Goal: Task Accomplishment & Management: Manage account settings

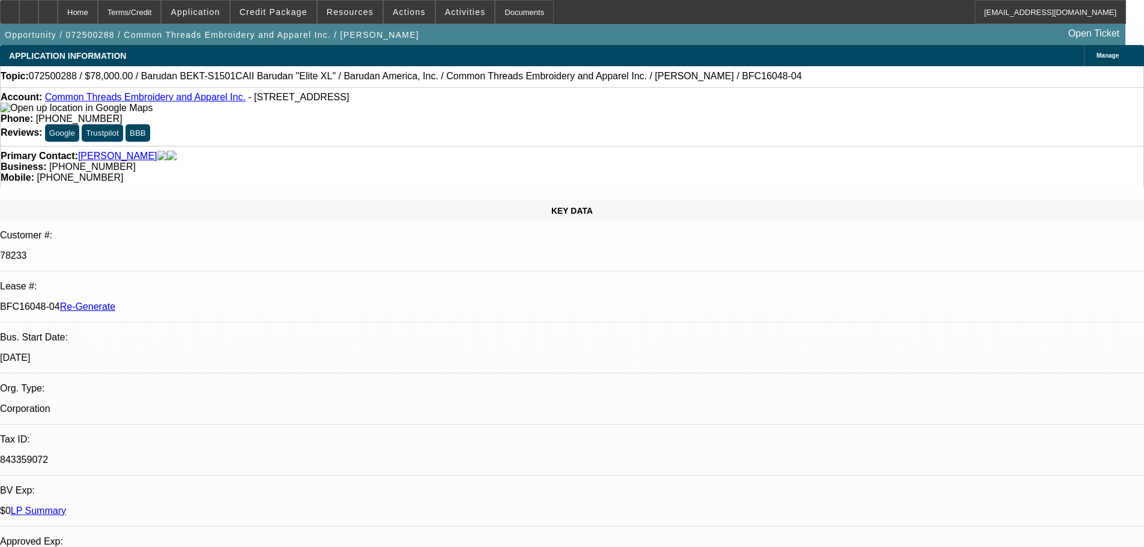
select select "3"
select select "0"
select select "2"
select select "0"
select select "6"
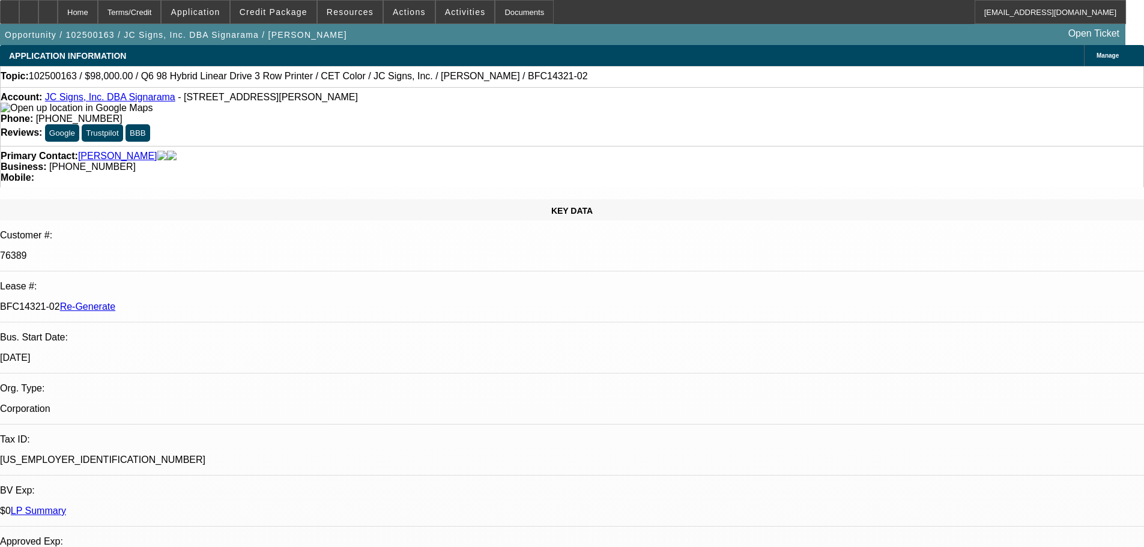
select select "3"
select select "0"
select select "2"
select select "0"
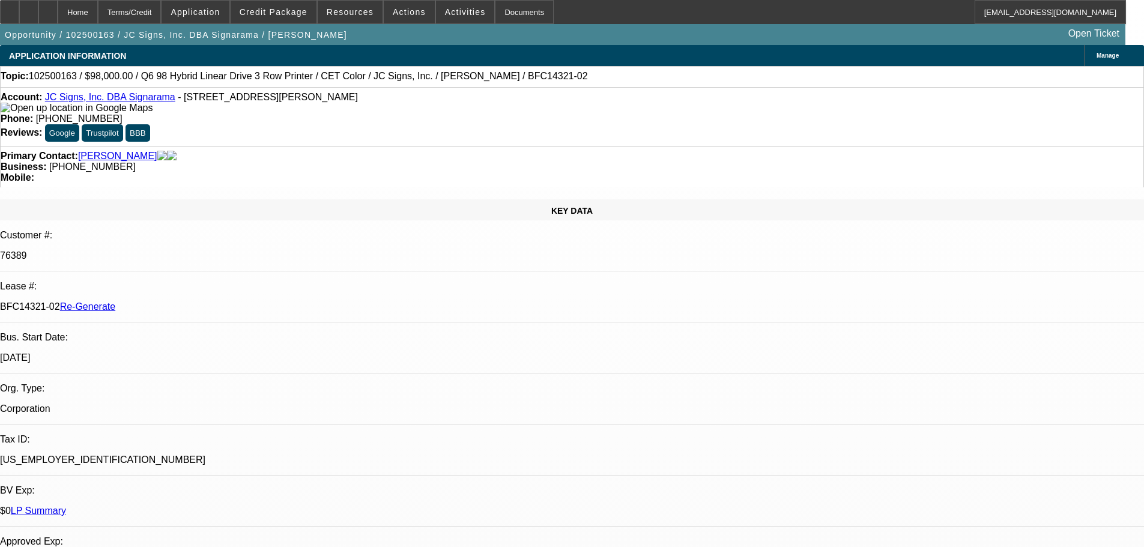
select select "6"
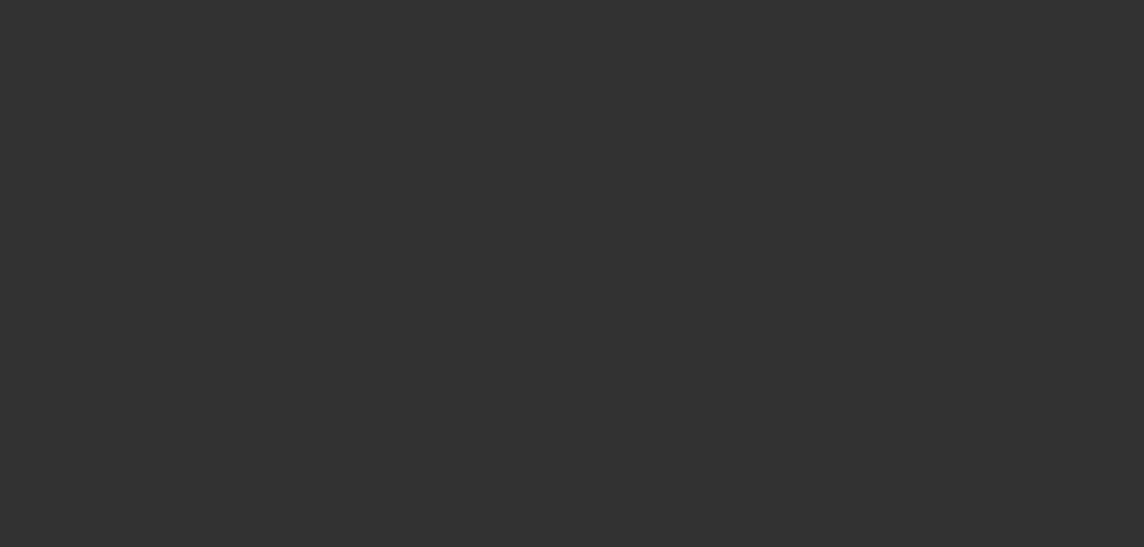
select select "3"
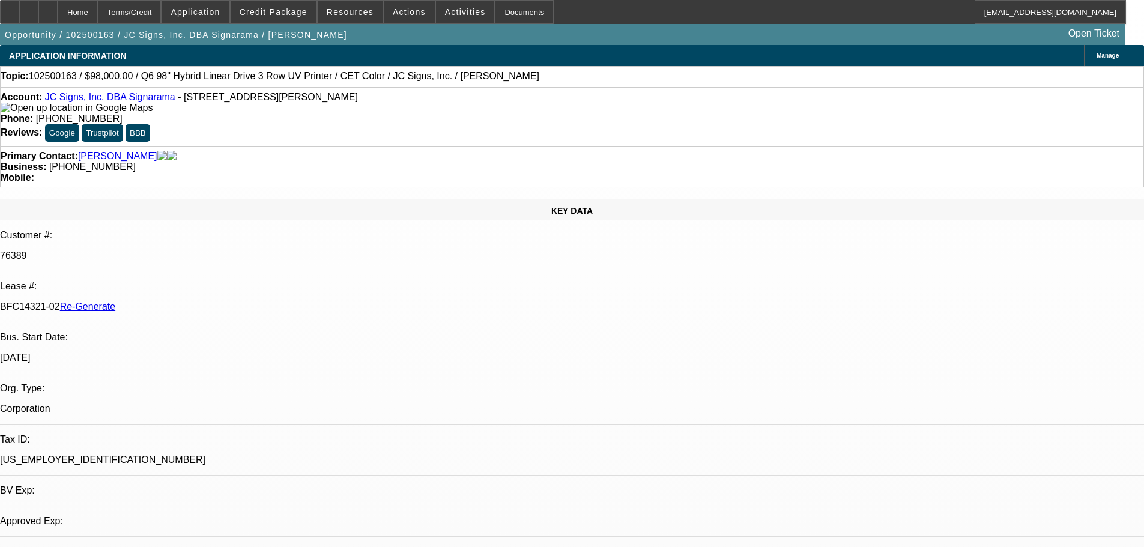
select select "0"
select select "2"
select select "0"
select select "6"
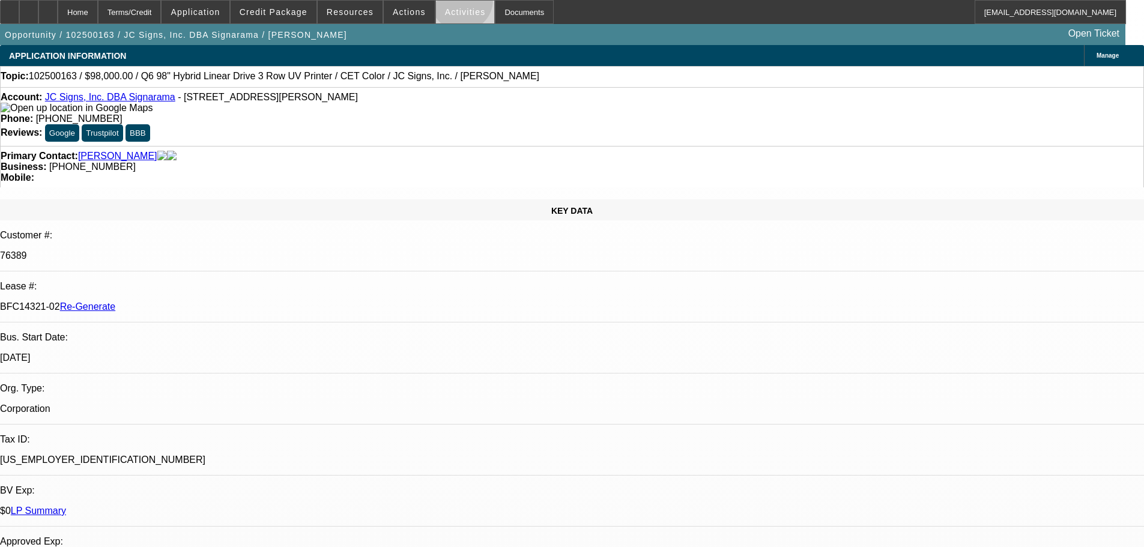
click at [449, 3] on span at bounding box center [465, 12] width 59 height 29
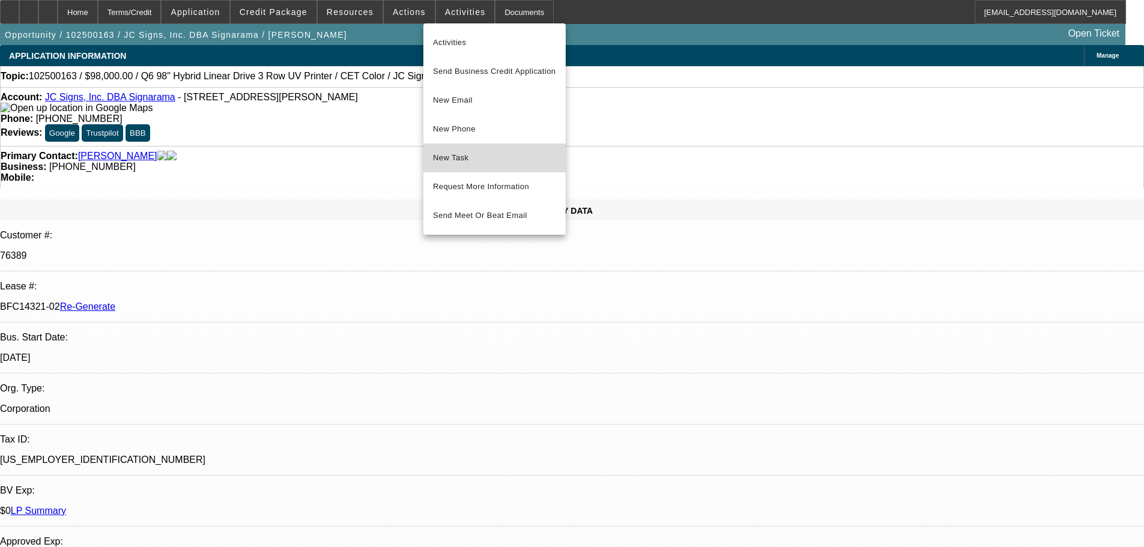
click at [489, 155] on span "New Task" at bounding box center [494, 158] width 123 height 14
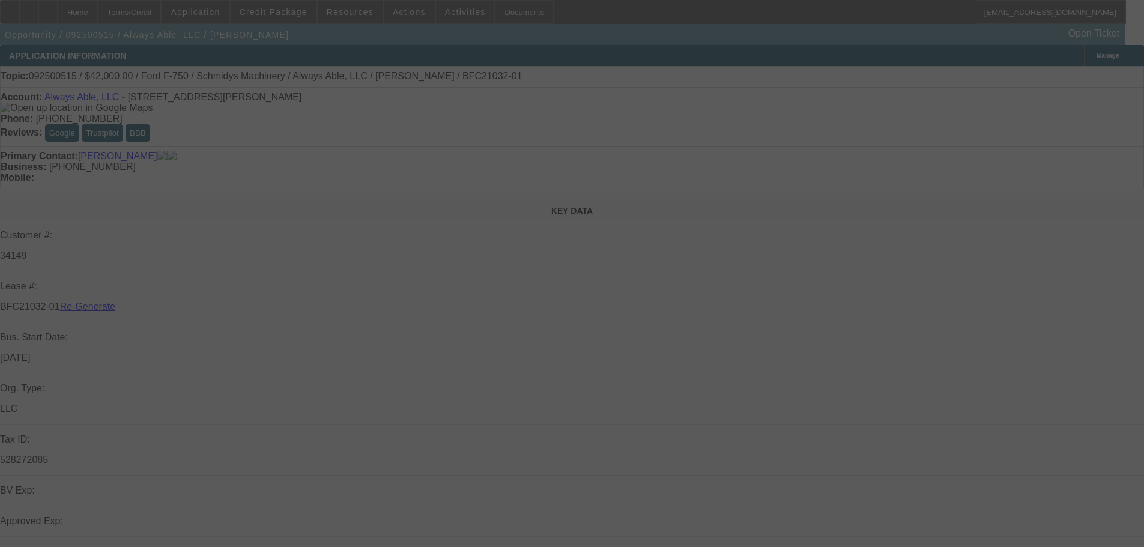
select select "4"
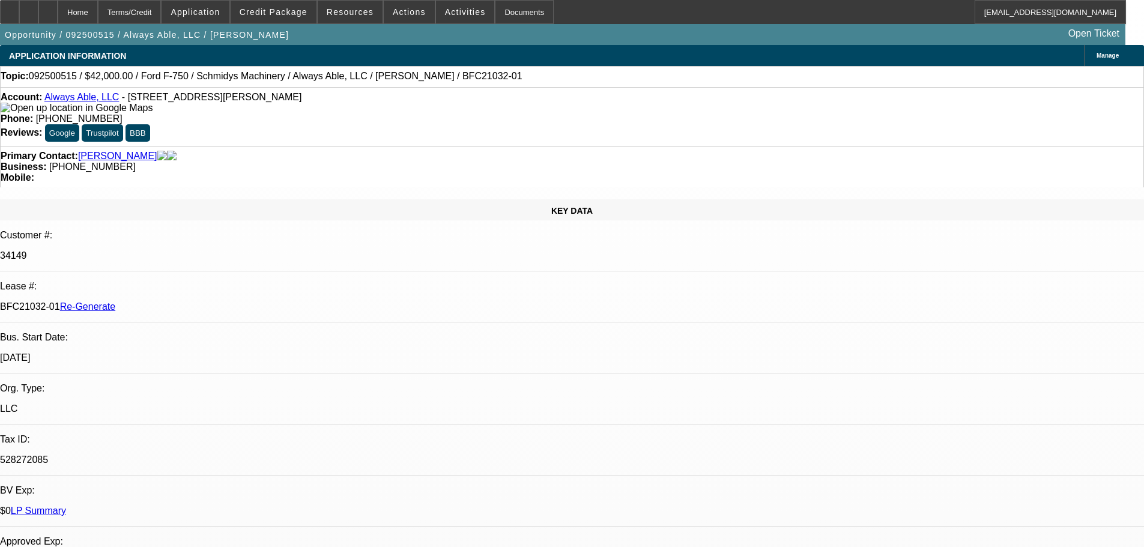
select select "0"
select select "6"
click at [512, 13] on div "Documents" at bounding box center [524, 12] width 59 height 24
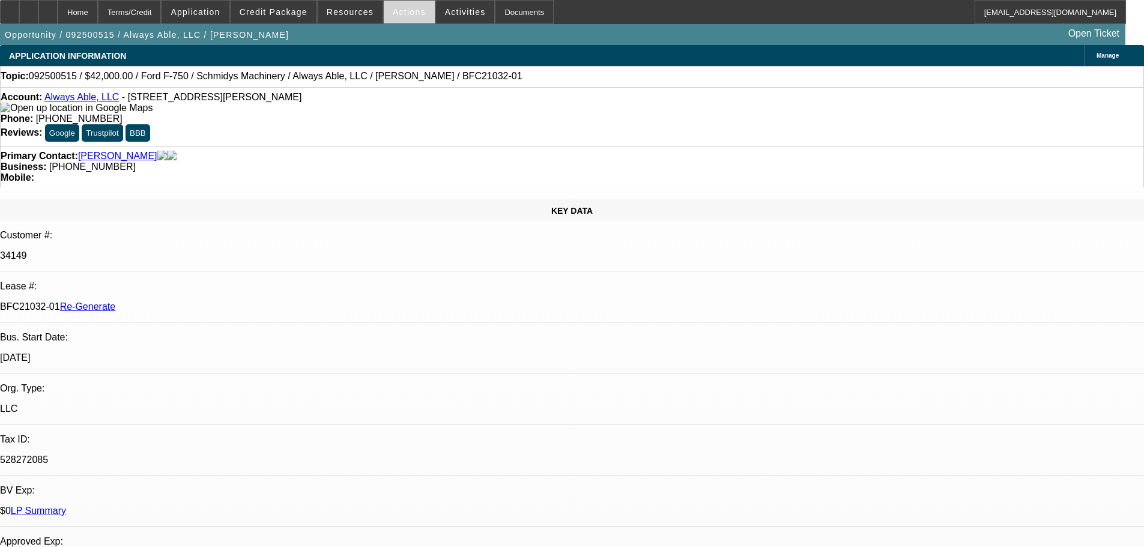
click at [400, 11] on span "Actions" at bounding box center [409, 12] width 33 height 10
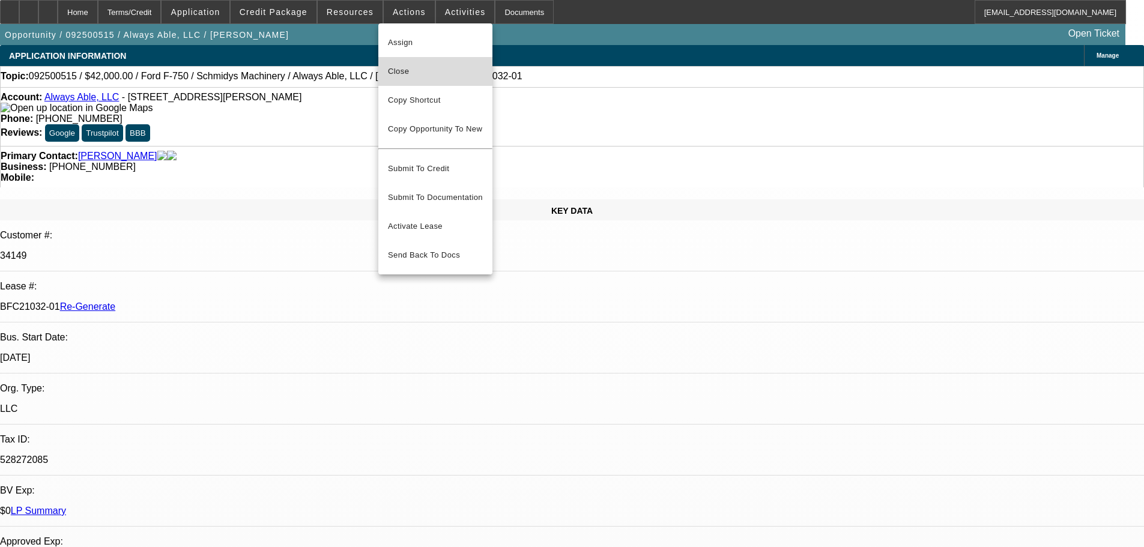
click at [402, 67] on span "Close" at bounding box center [435, 71] width 95 height 14
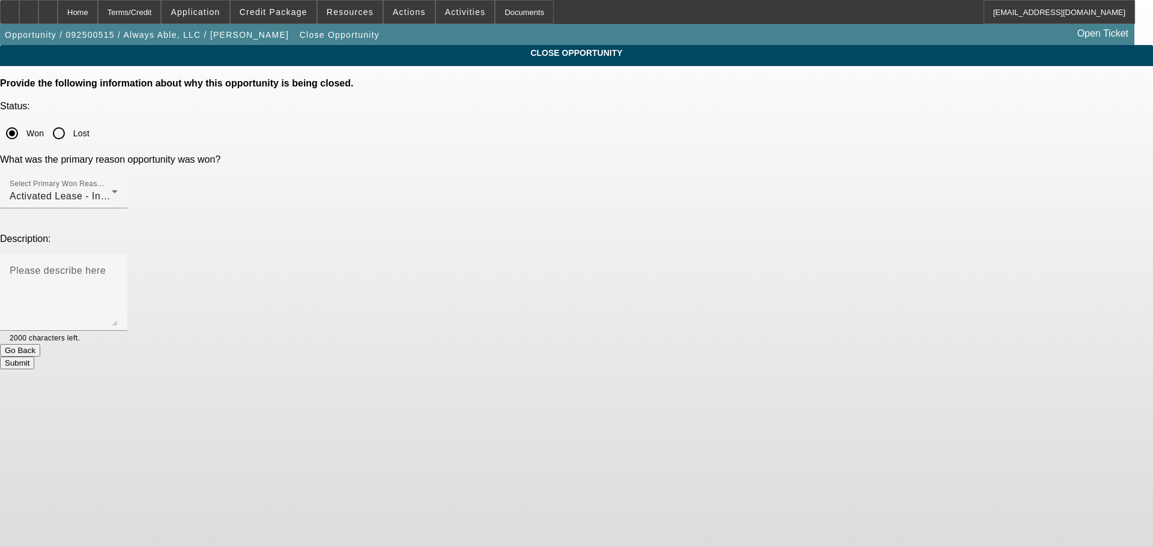
click at [34, 357] on button "Submit" at bounding box center [17, 363] width 34 height 13
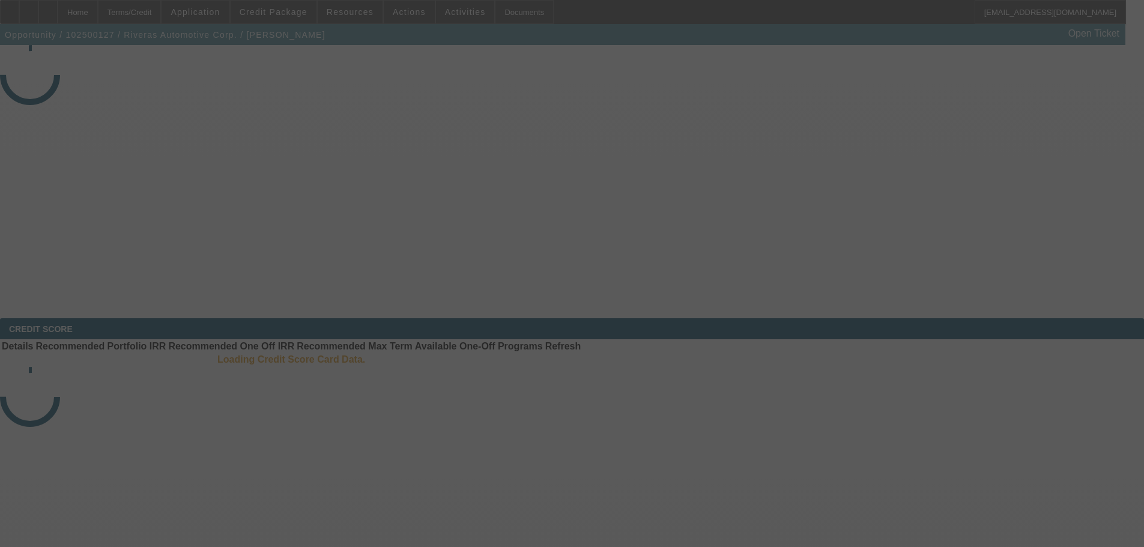
select select "3"
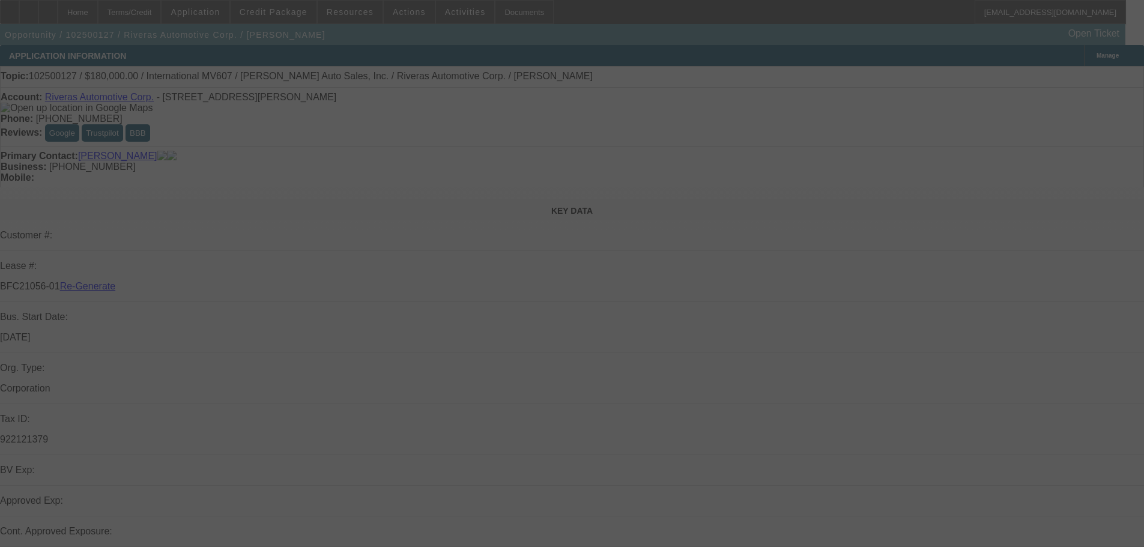
select select "0"
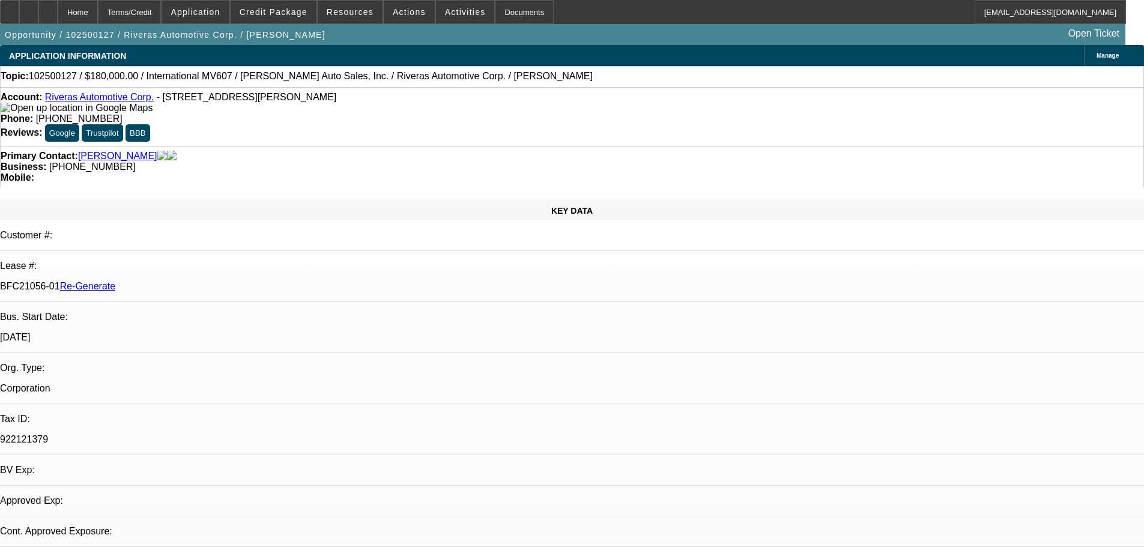
select select "2"
select select "6"
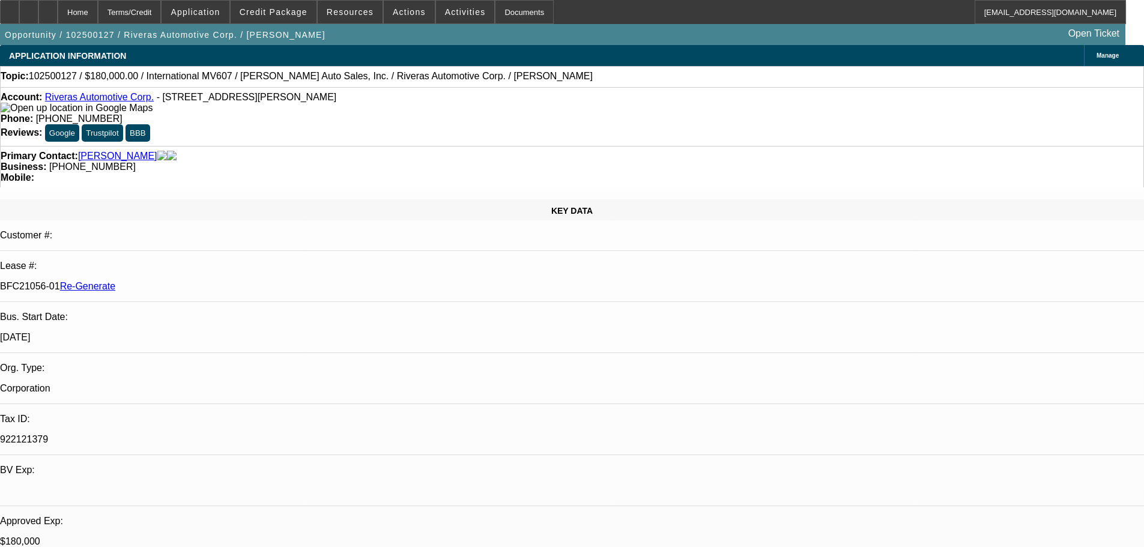
drag, startPoint x: 791, startPoint y: 425, endPoint x: 902, endPoint y: 414, distance: 112.2
drag, startPoint x: 784, startPoint y: 432, endPoint x: 1013, endPoint y: 478, distance: 233.5
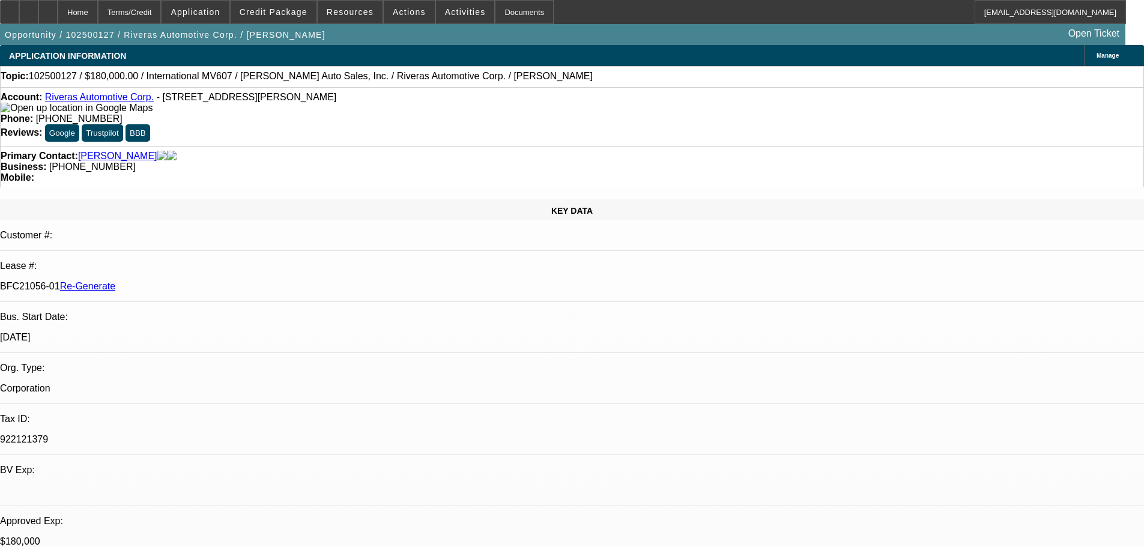
drag, startPoint x: 829, startPoint y: 447, endPoint x: 1049, endPoint y: 463, distance: 221.5
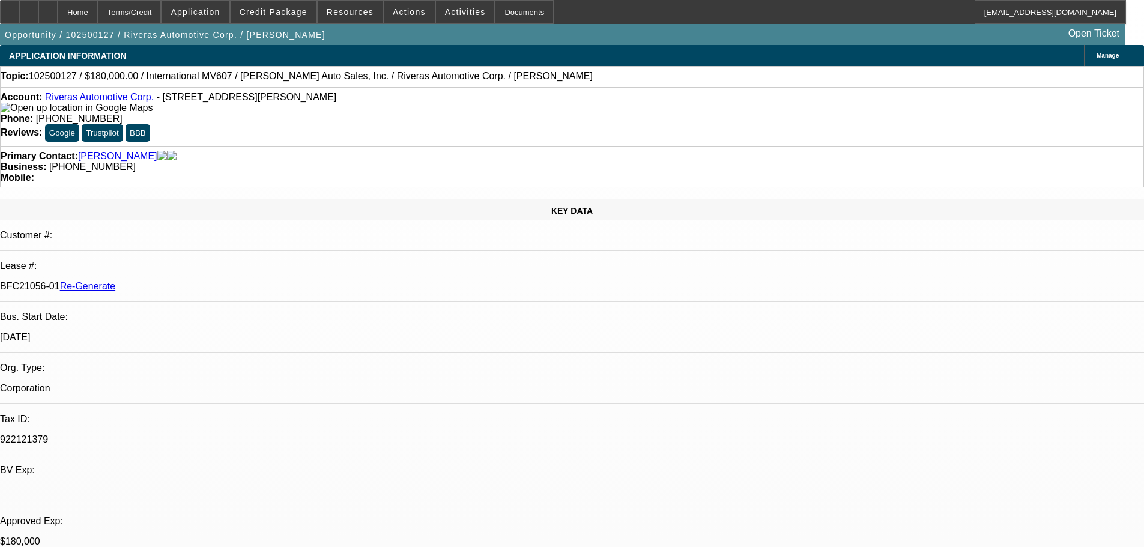
drag, startPoint x: 794, startPoint y: 427, endPoint x: 813, endPoint y: 436, distance: 22.0
drag, startPoint x: 802, startPoint y: 430, endPoint x: 835, endPoint y: 331, distance: 104.4
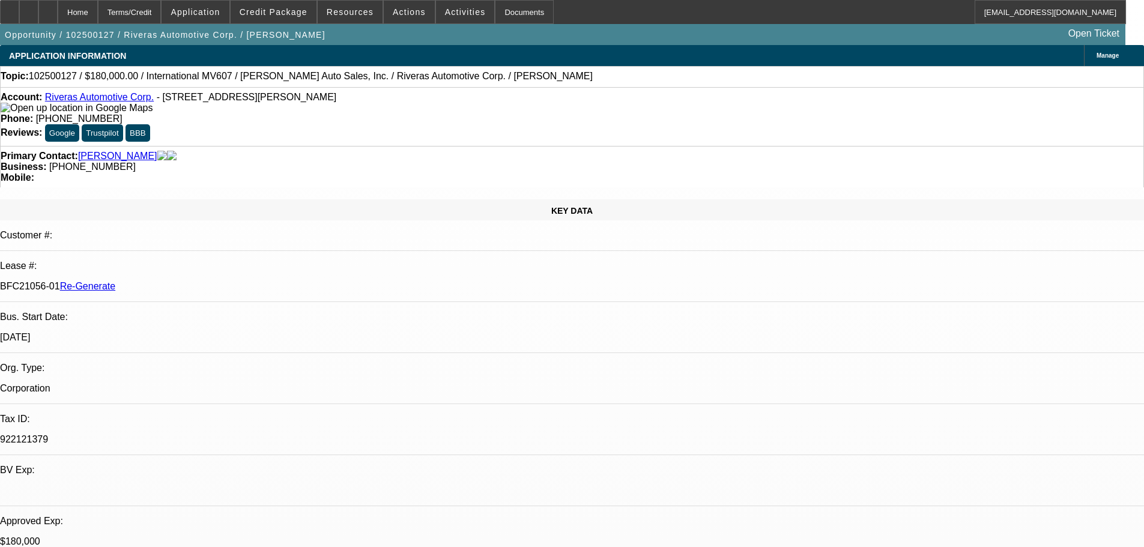
drag, startPoint x: 808, startPoint y: 425, endPoint x: 1066, endPoint y: 435, distance: 258.4
drag, startPoint x: 1066, startPoint y: 435, endPoint x: 1068, endPoint y: 441, distance: 6.3
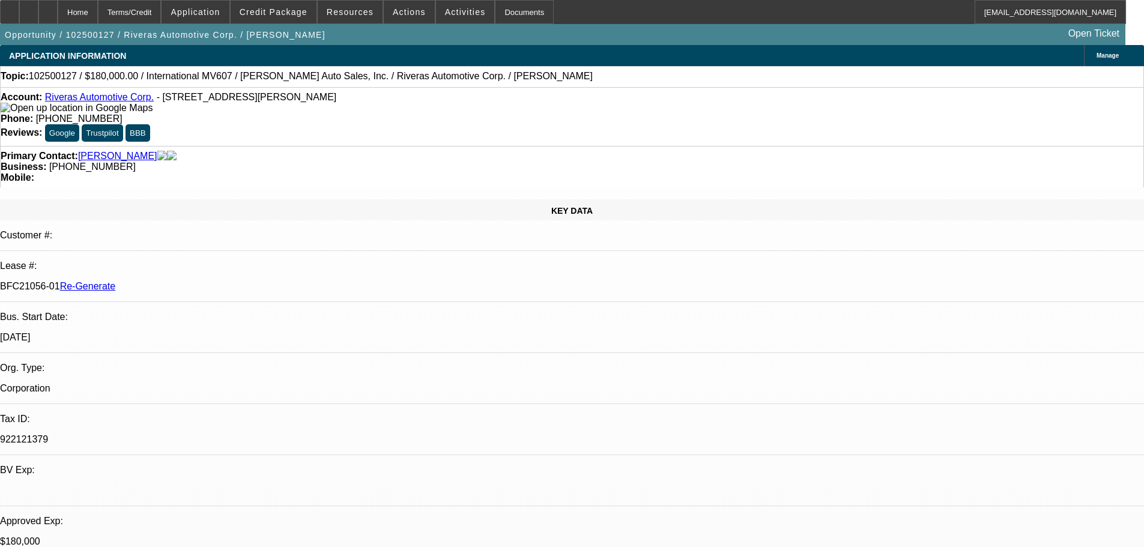
drag, startPoint x: 852, startPoint y: 436, endPoint x: 1102, endPoint y: 438, distance: 250.4
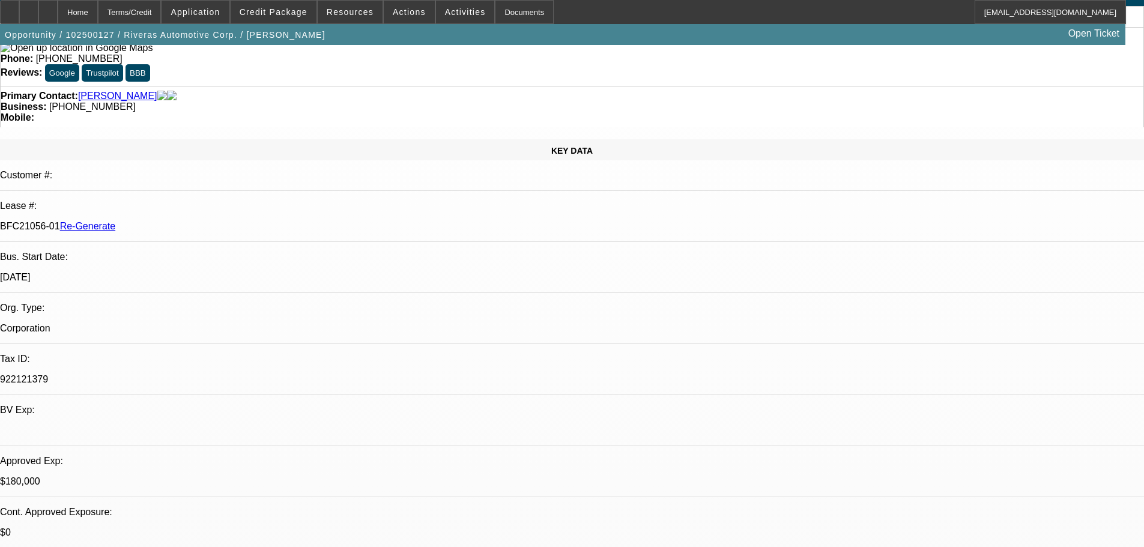
drag, startPoint x: 979, startPoint y: 402, endPoint x: 1061, endPoint y: 448, distance: 94.4
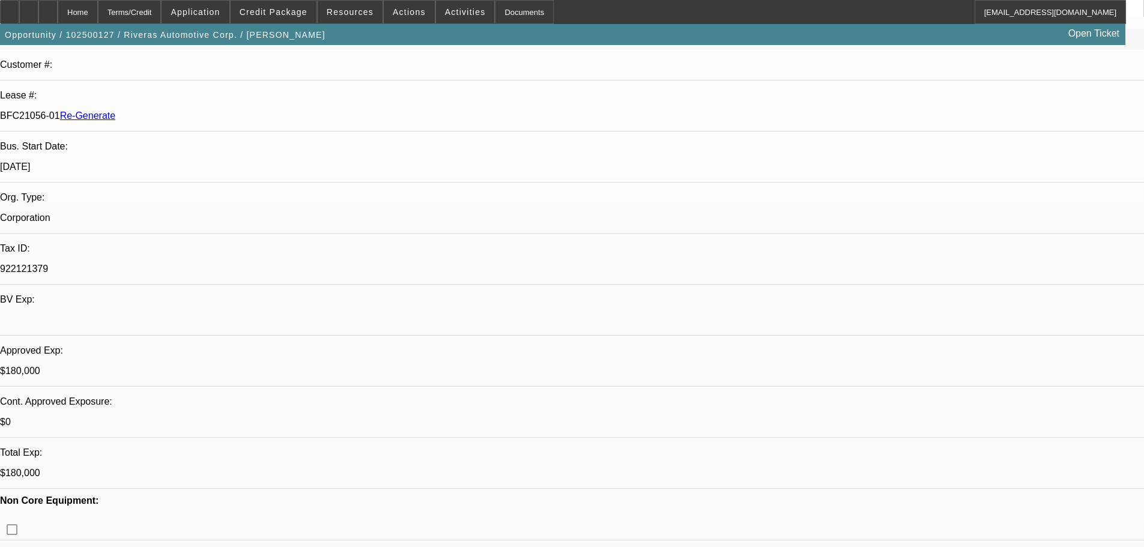
scroll to position [180, 0]
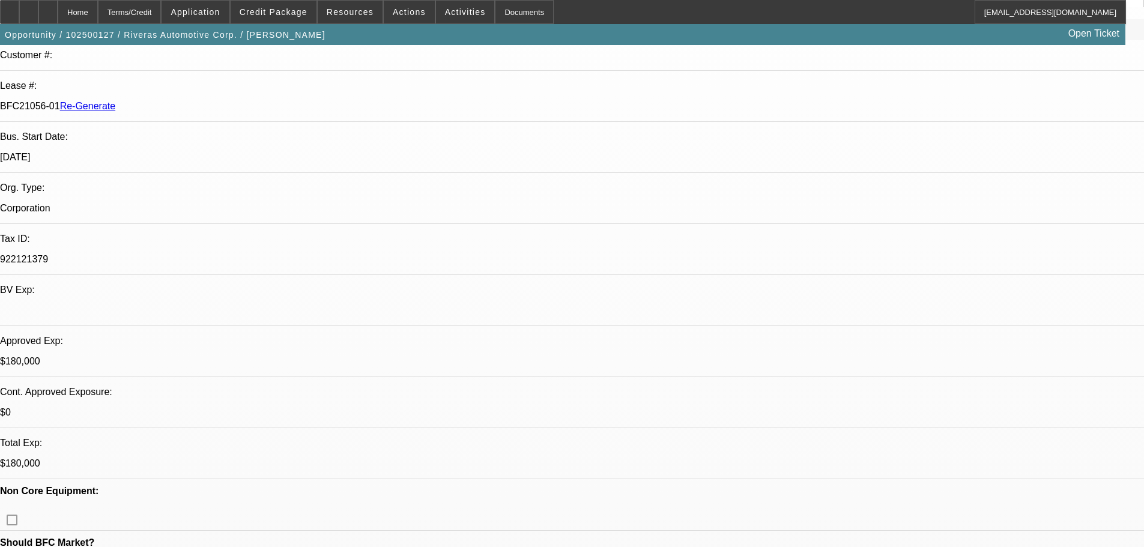
drag, startPoint x: 1018, startPoint y: 489, endPoint x: 971, endPoint y: 486, distance: 46.4
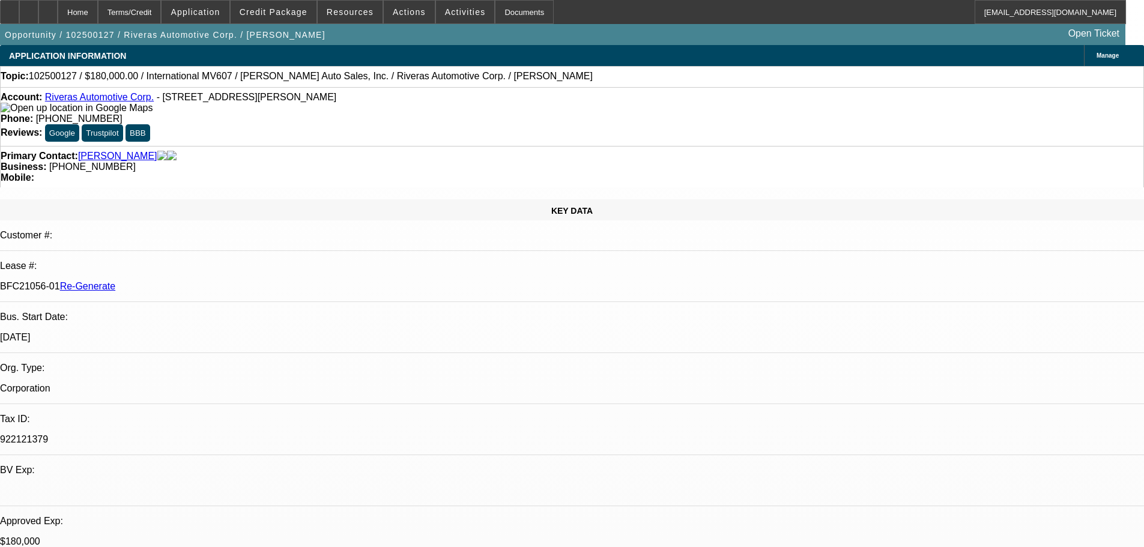
scroll to position [0, 0]
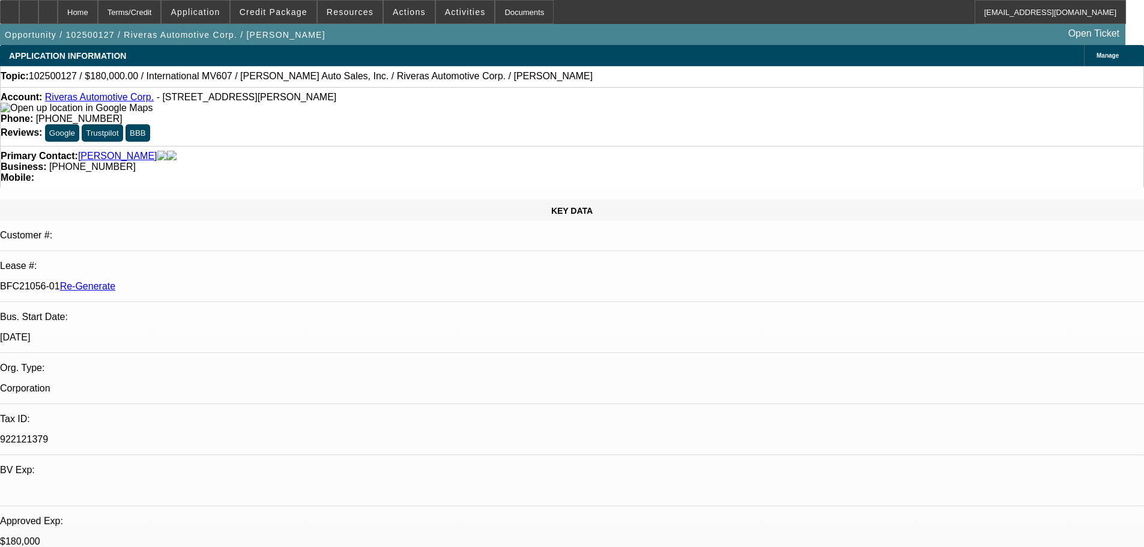
drag, startPoint x: 851, startPoint y: 476, endPoint x: 1055, endPoint y: 519, distance: 209.2
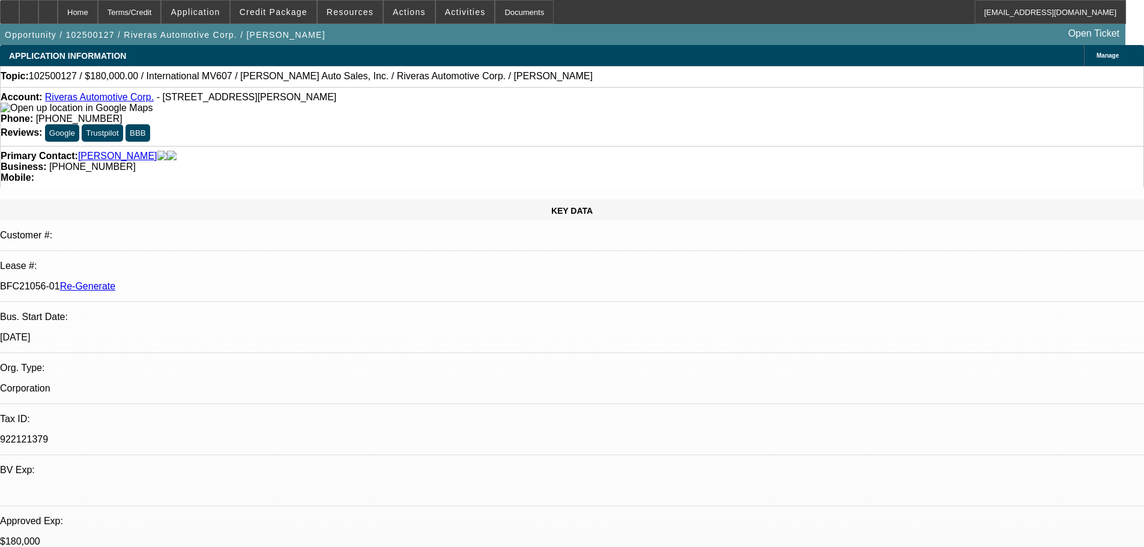
drag, startPoint x: 1016, startPoint y: 428, endPoint x: 1080, endPoint y: 498, distance: 94.8
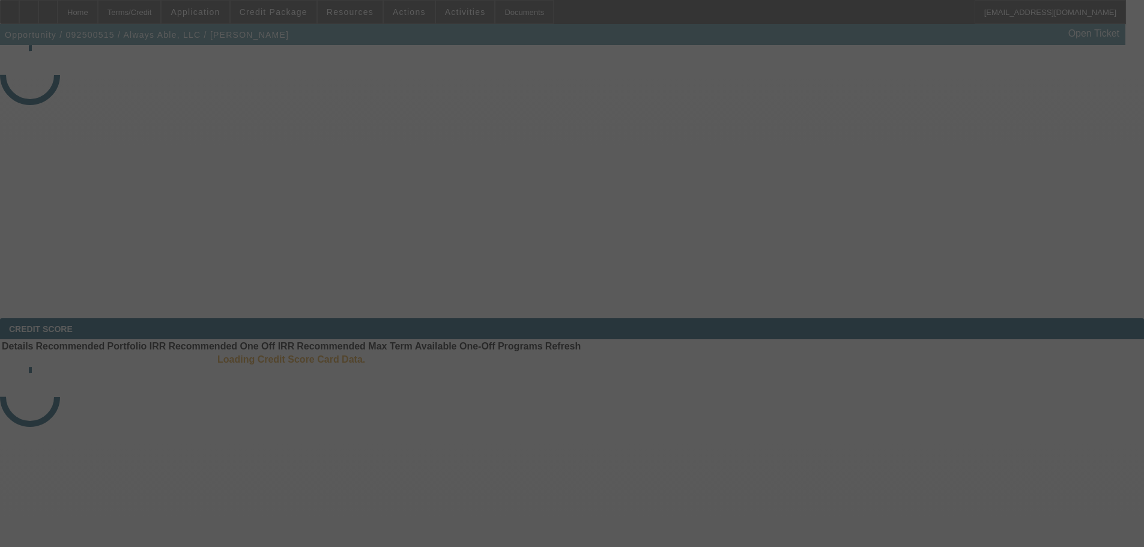
select select "4"
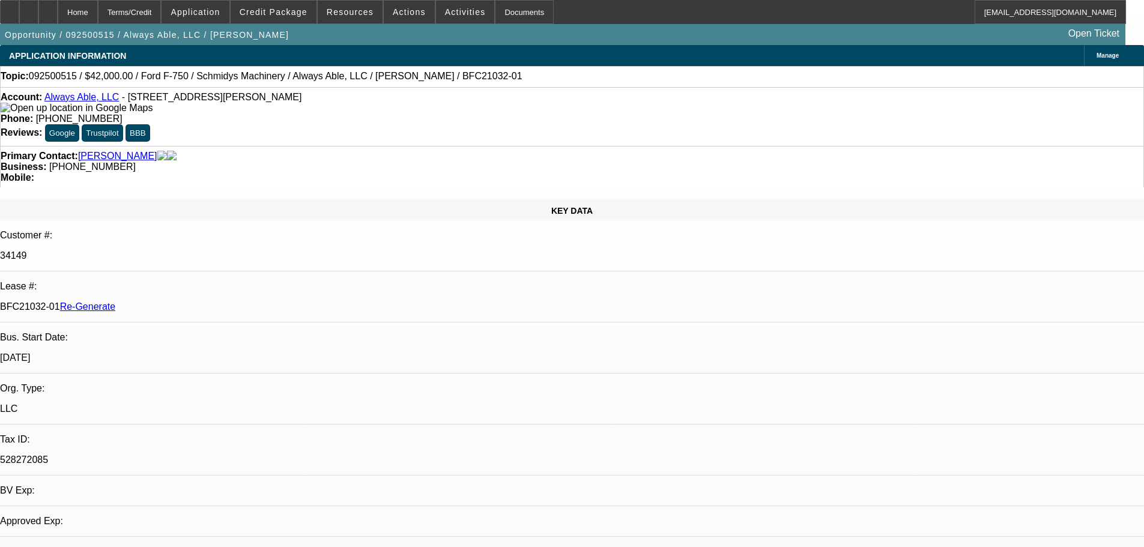
select select "0"
select select "6"
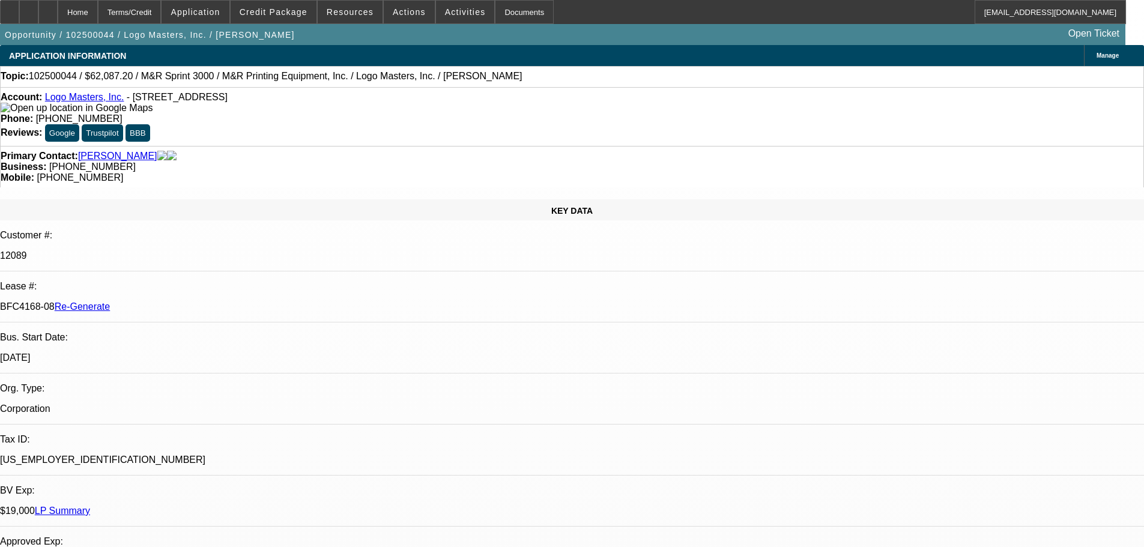
select select "3"
select select "0"
select select "0.1"
select select "4"
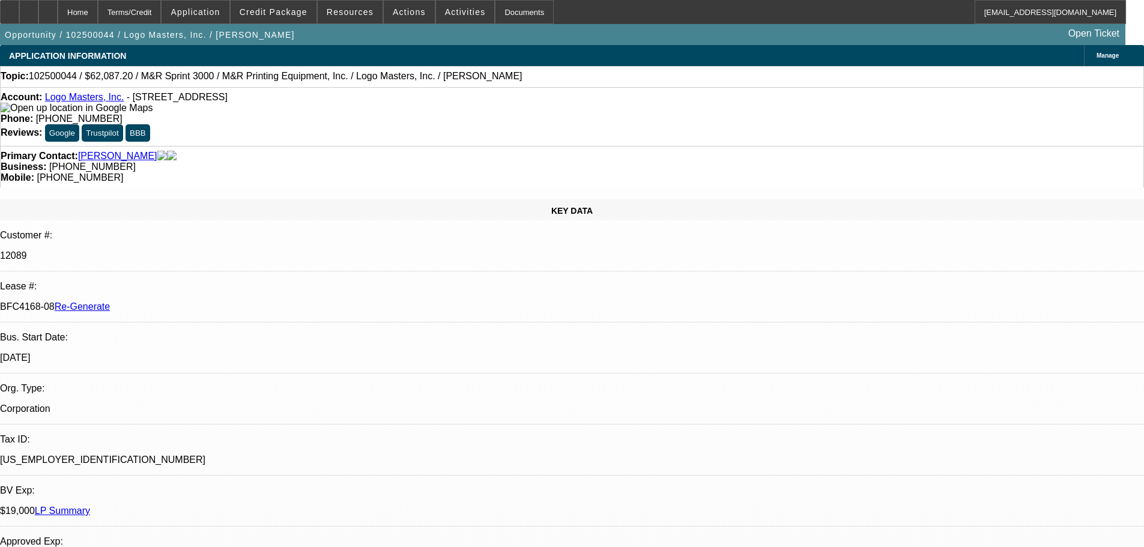
scroll to position [120, 0]
